Goal: Obtain resource: Obtain resource

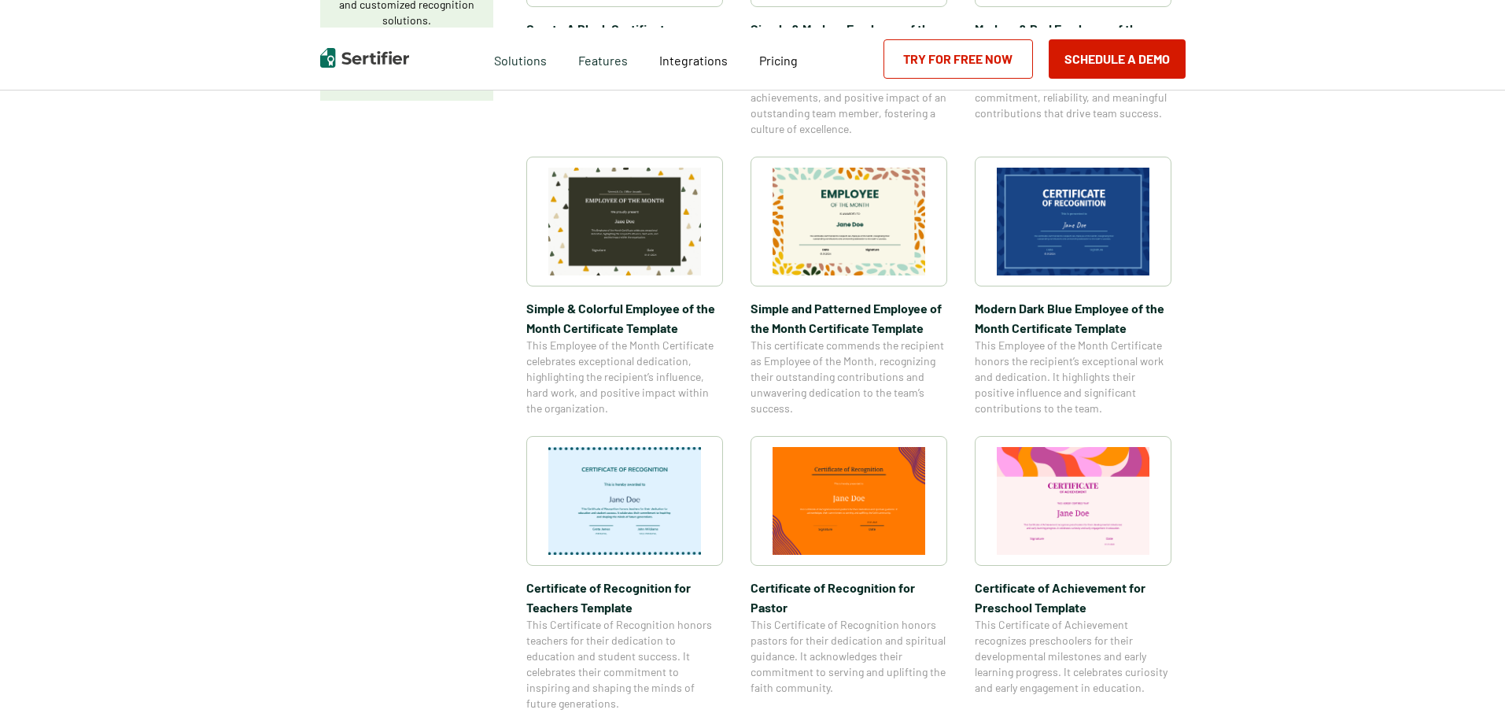
scroll to position [472, 0]
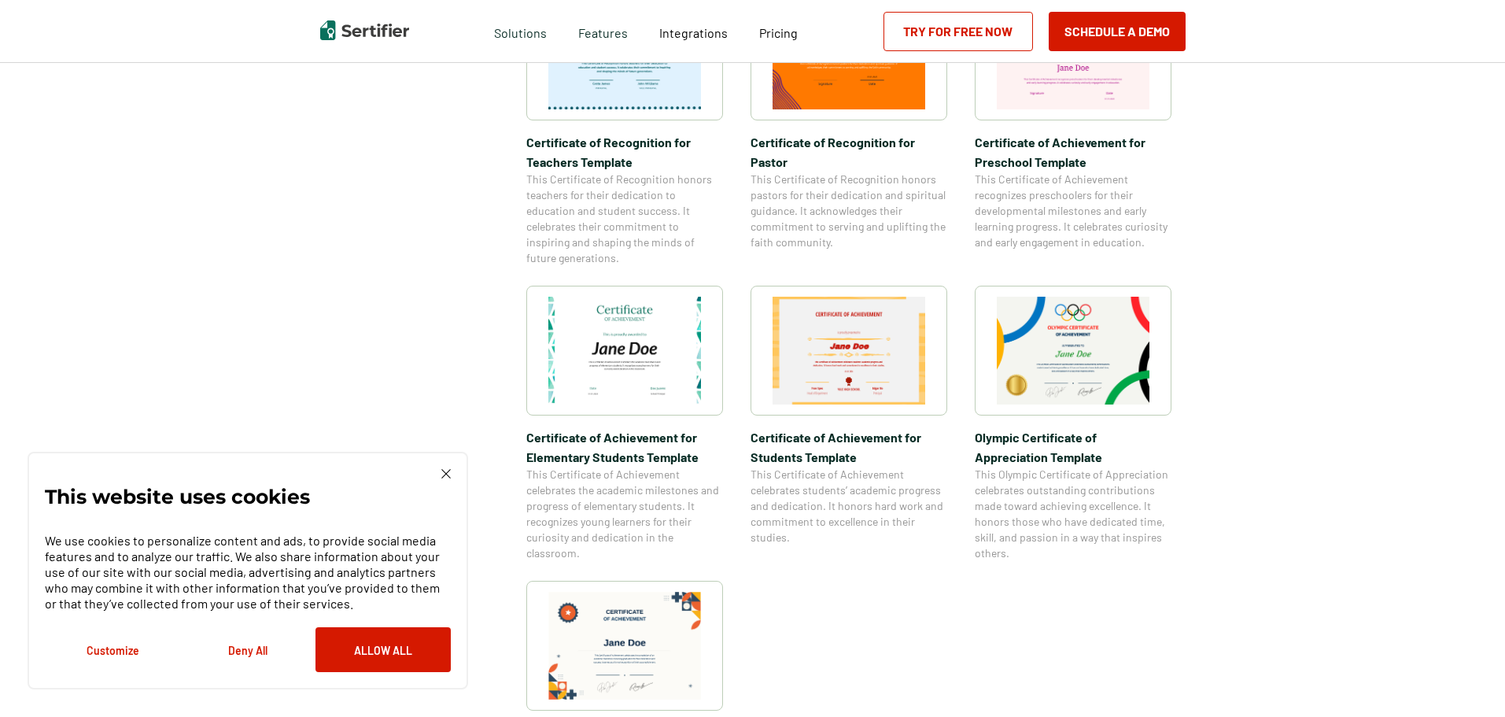
scroll to position [944, 0]
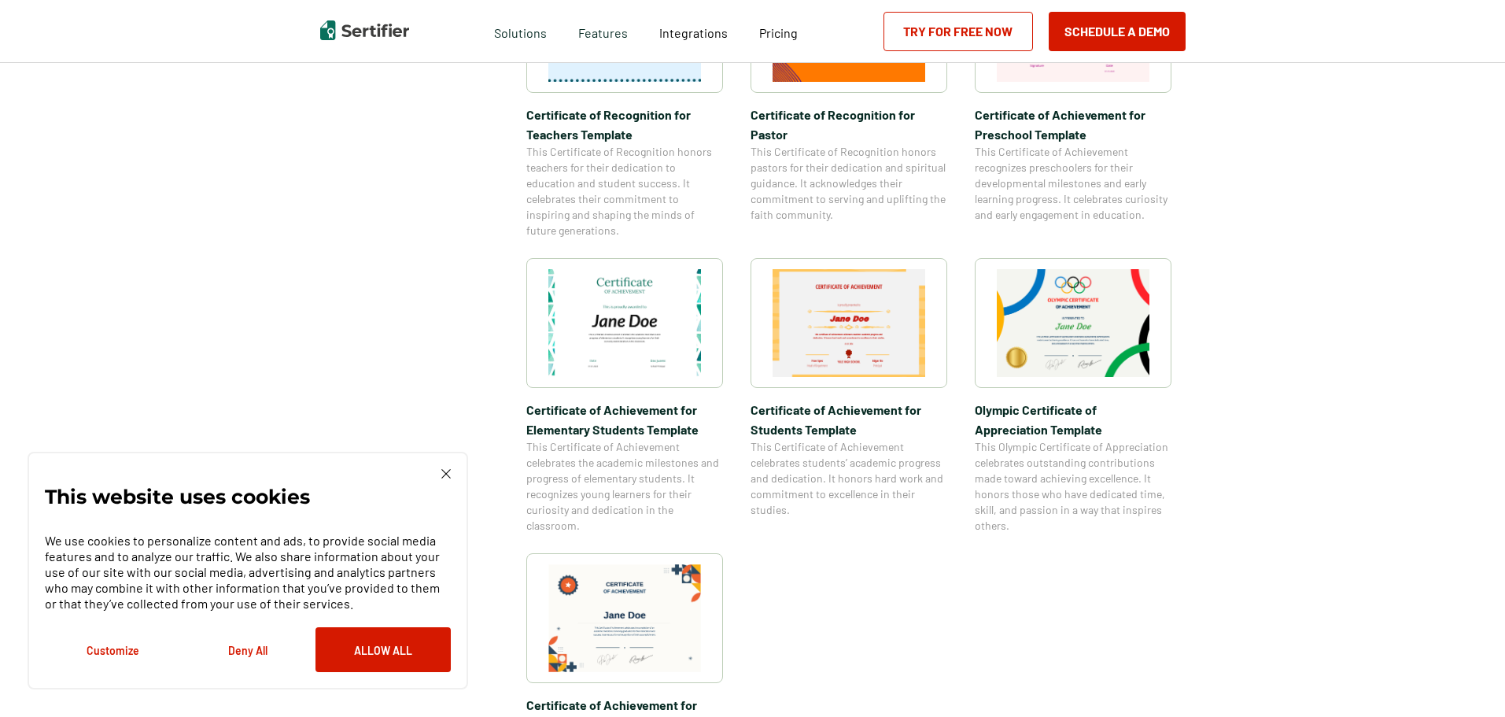
click at [853, 371] on img at bounding box center [849, 323] width 153 height 108
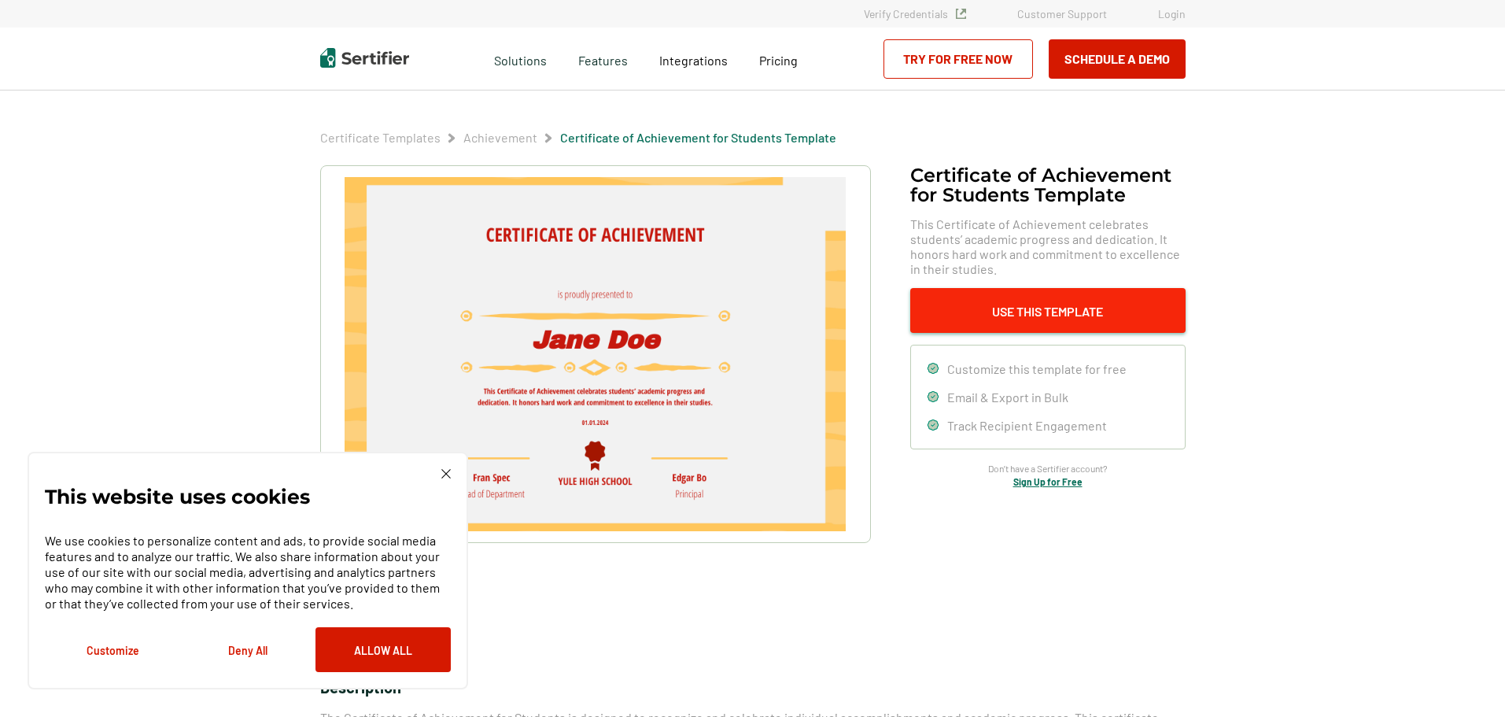
click at [975, 322] on button "Use This Template" at bounding box center [1047, 310] width 275 height 45
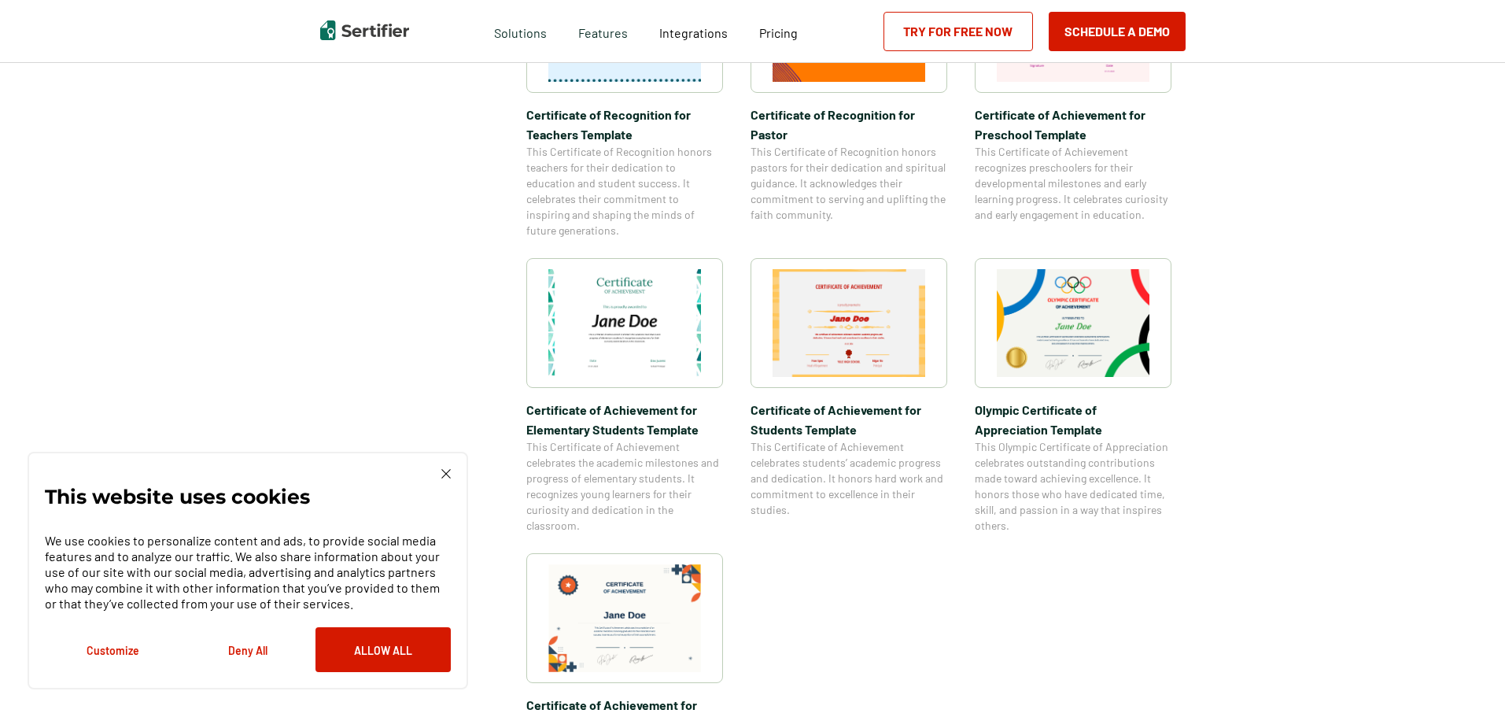
scroll to position [2084, 0]
